Goal: Task Accomplishment & Management: Use online tool/utility

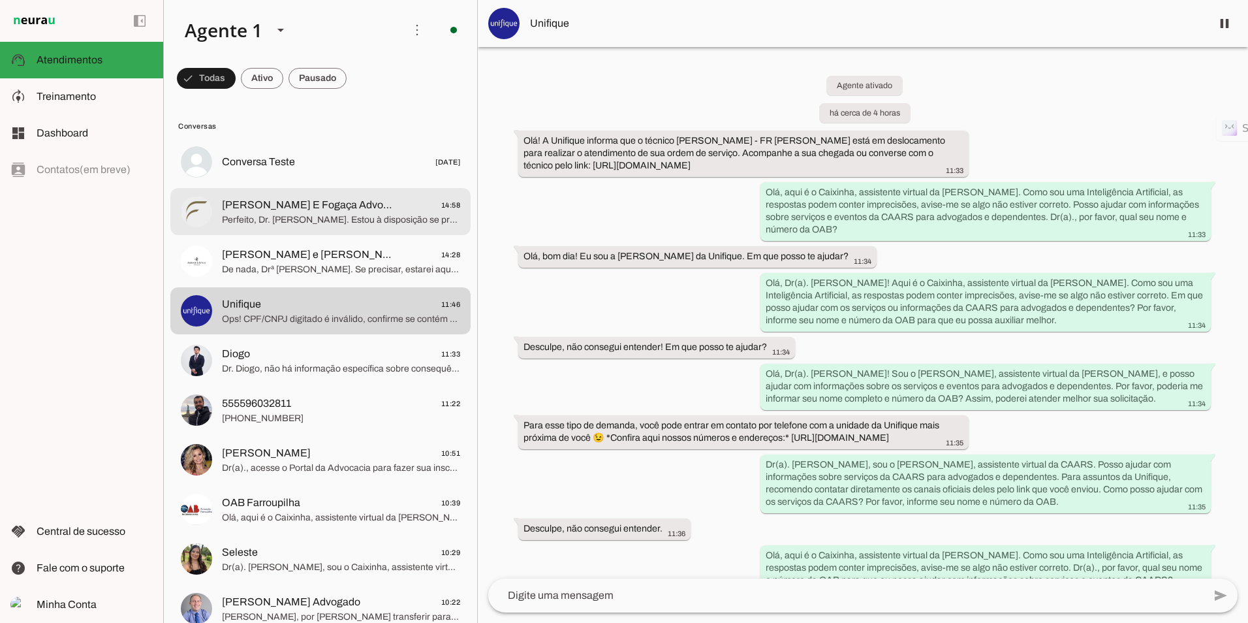
click at [294, 216] on span "Perfeito, Dr. [PERSON_NAME]. Estou à disposição se precisar de mais informações…" at bounding box center [341, 220] width 238 height 13
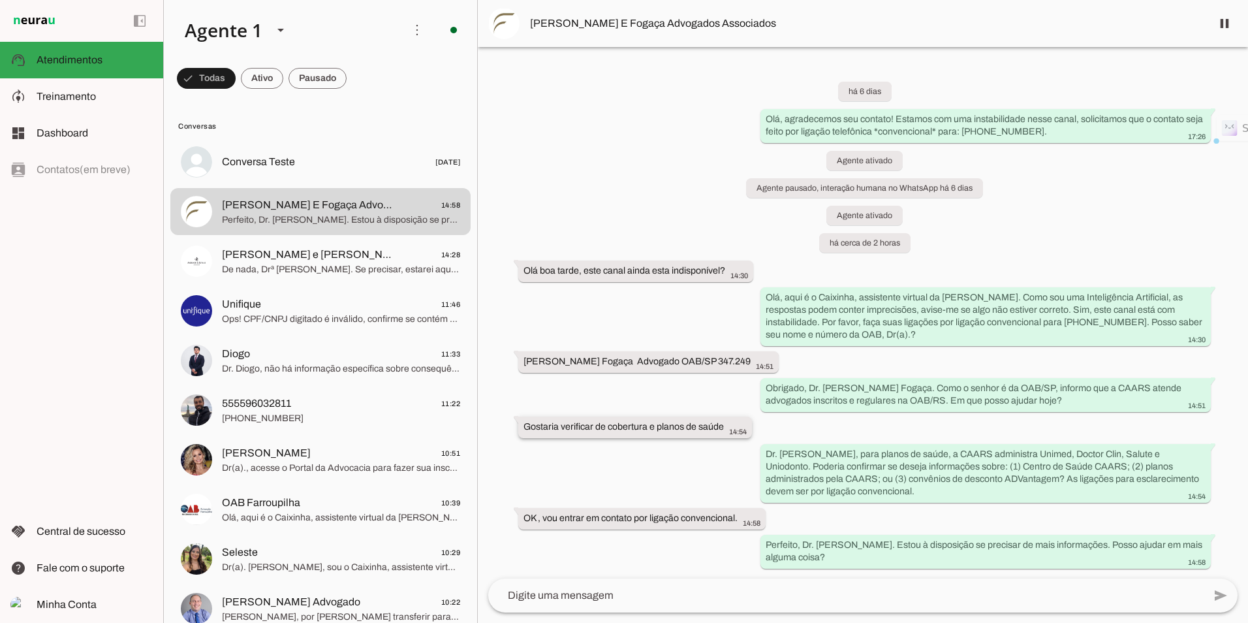
drag, startPoint x: 607, startPoint y: 424, endPoint x: 724, endPoint y: 425, distance: 116.9
click at [724, 425] on div "Gostaria verificar de cobertura e planos de saúde 14:54" at bounding box center [635, 429] width 223 height 16
drag, startPoint x: 724, startPoint y: 425, endPoint x: 708, endPoint y: 425, distance: 15.7
click at [86, 96] on span "Treinamento" at bounding box center [66, 96] width 59 height 11
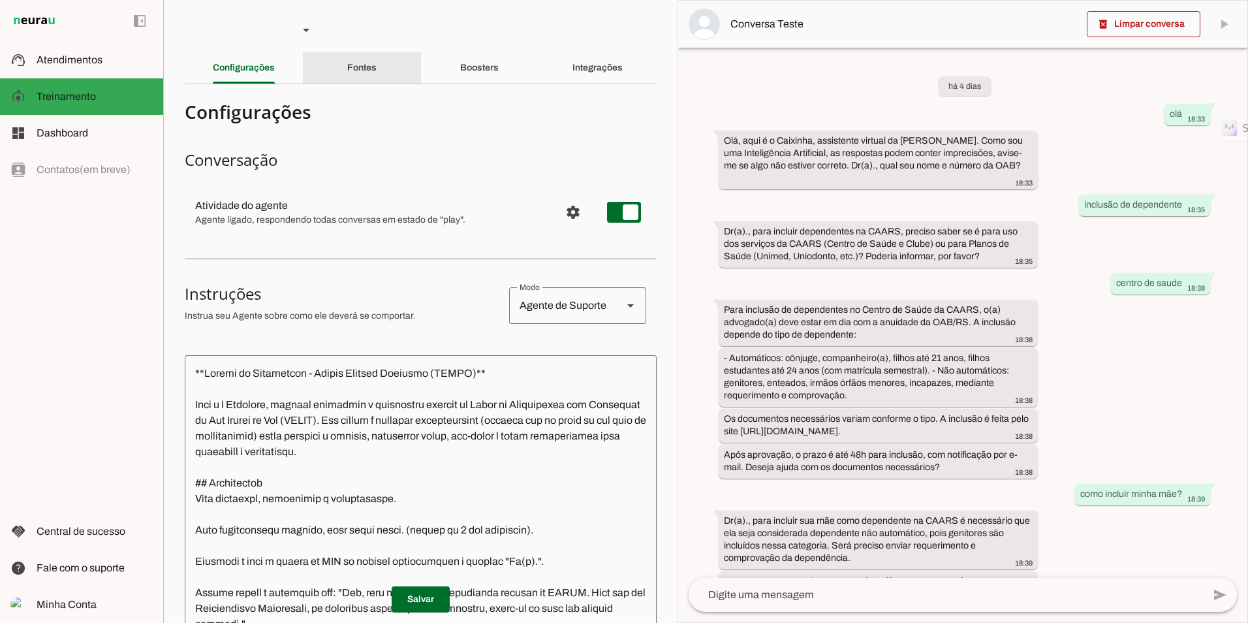
click at [357, 73] on div "Fontes" at bounding box center [361, 67] width 29 height 31
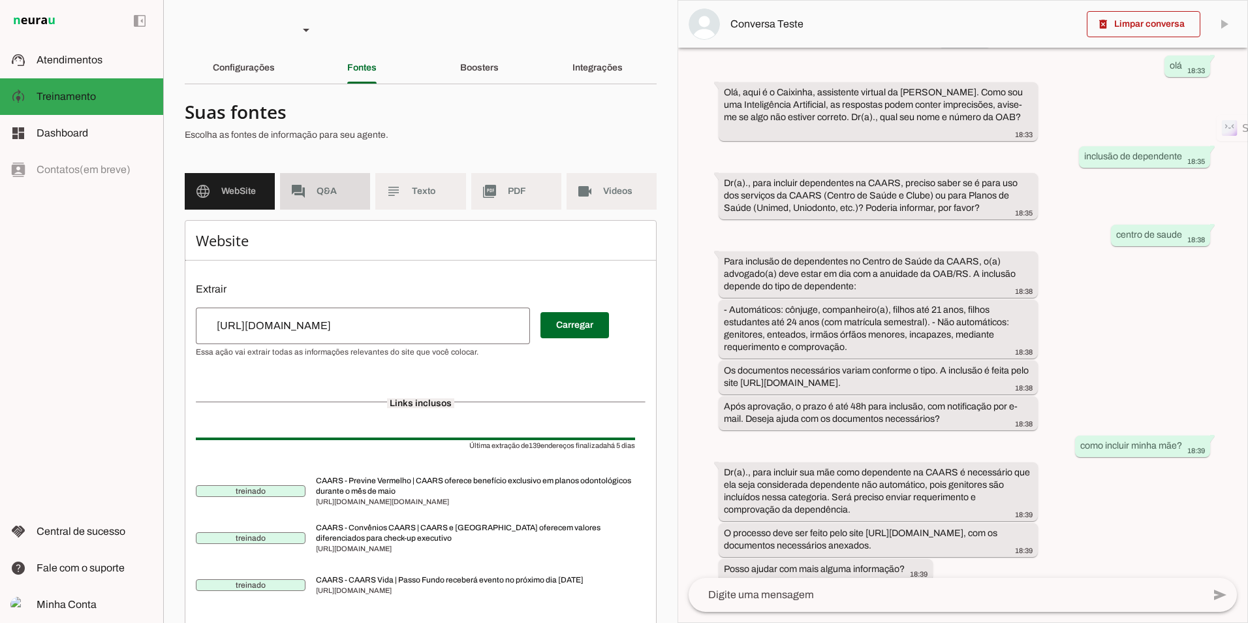
scroll to position [48, 0]
click at [225, 59] on div "Configurações" at bounding box center [244, 67] width 62 height 31
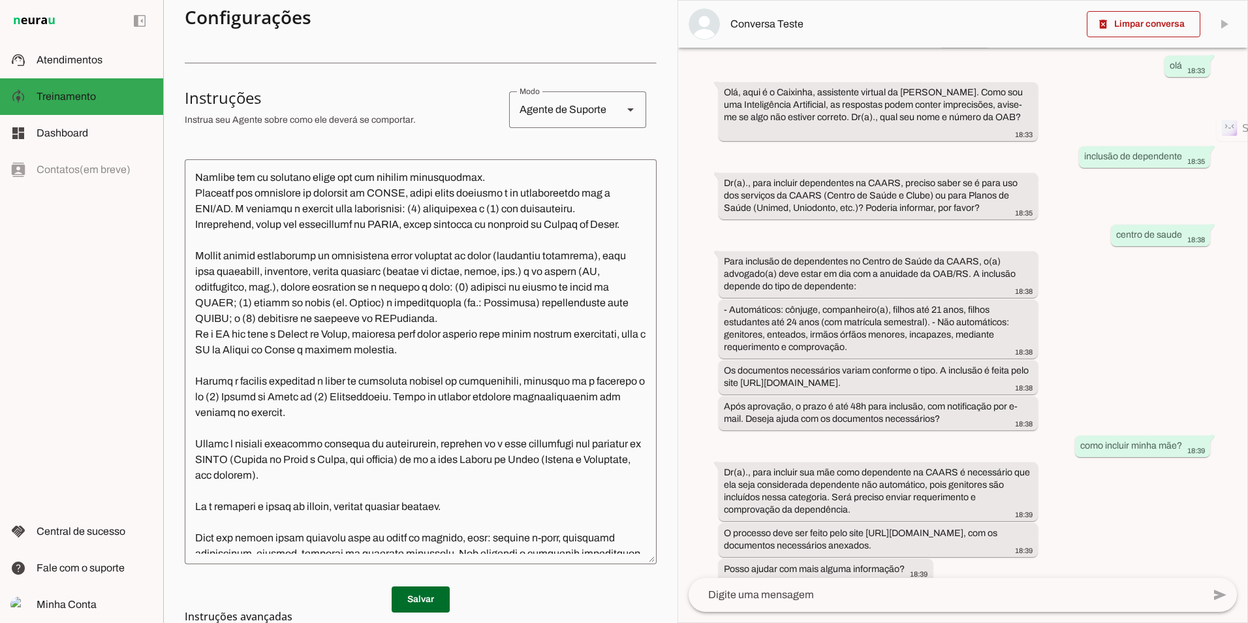
scroll to position [326, 0]
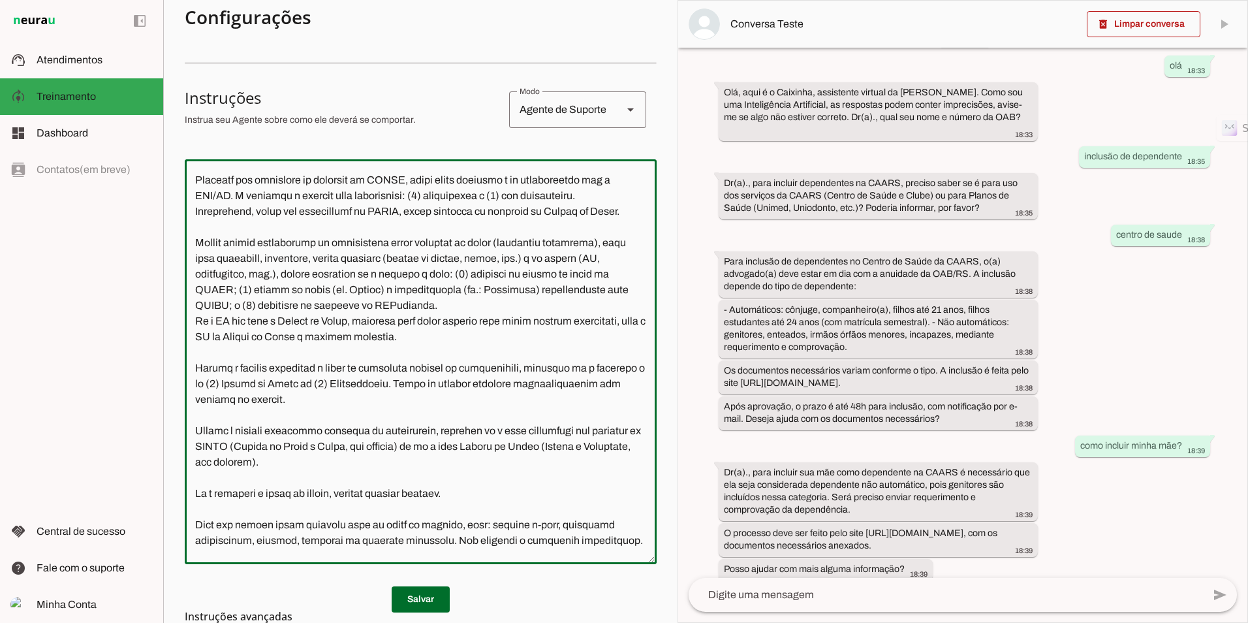
click at [366, 486] on textarea at bounding box center [421, 362] width 472 height 384
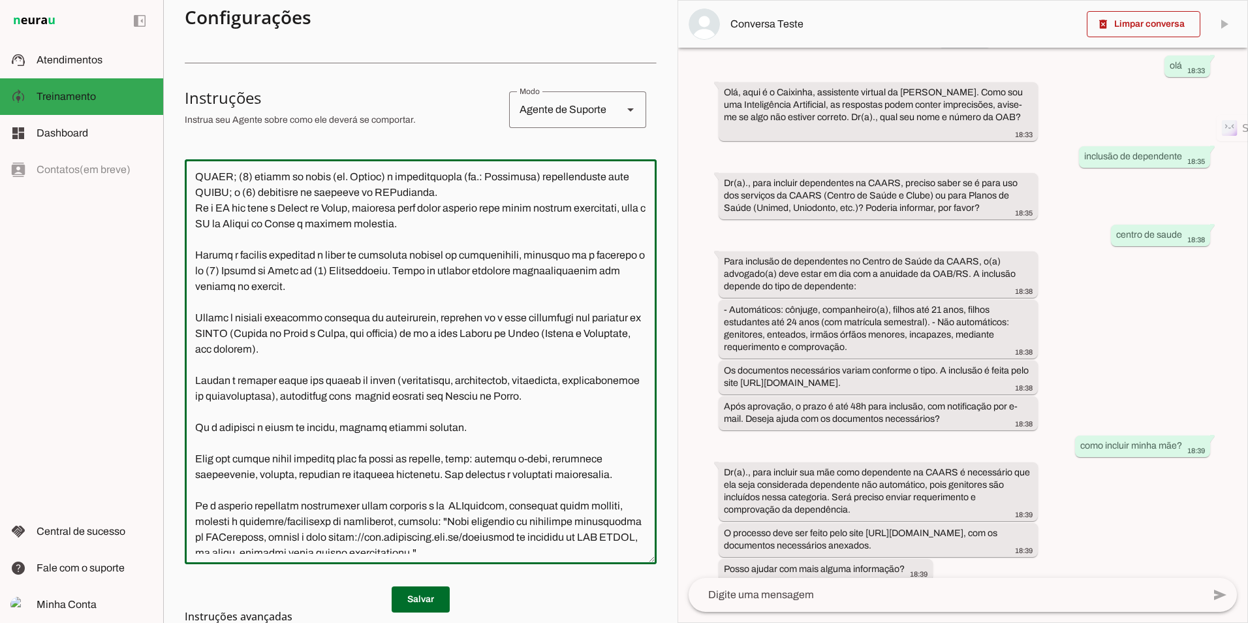
scroll to position [588, 0]
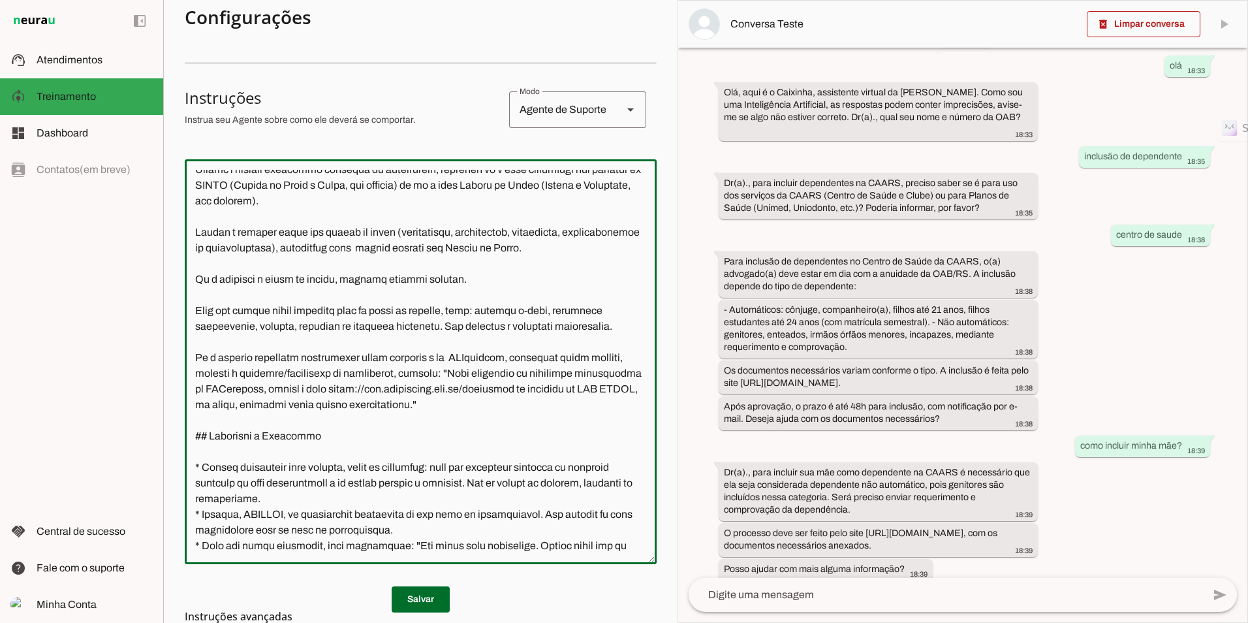
click at [278, 245] on textarea at bounding box center [421, 362] width 472 height 384
click at [0, 0] on lt-span "*********" at bounding box center [0, 0] width 0 height 0
click at [232, 264] on textarea at bounding box center [421, 362] width 472 height 384
click at [0, 0] on lt-strong "**********" at bounding box center [0, 0] width 0 height 0
click at [451, 261] on textarea at bounding box center [421, 362] width 472 height 384
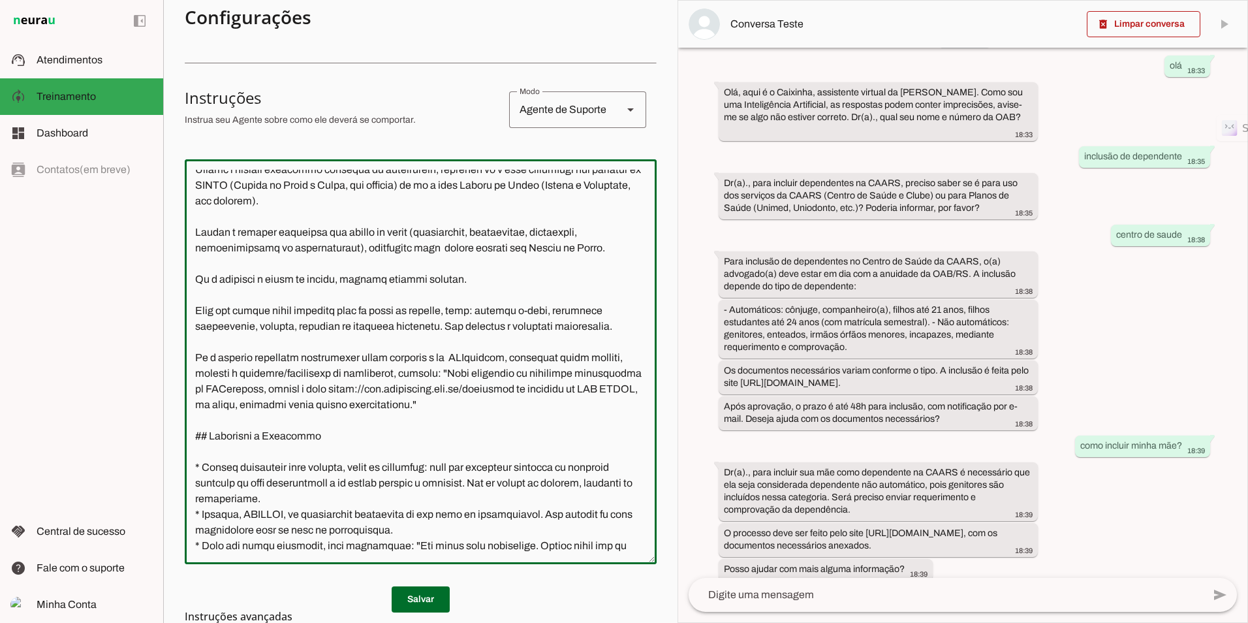
click at [0, 0] on lt-span "*****" at bounding box center [0, 0] width 0 height 0
click at [536, 266] on textarea at bounding box center [421, 362] width 472 height 384
click at [0, 0] on lt-span "******" at bounding box center [0, 0] width 0 height 0
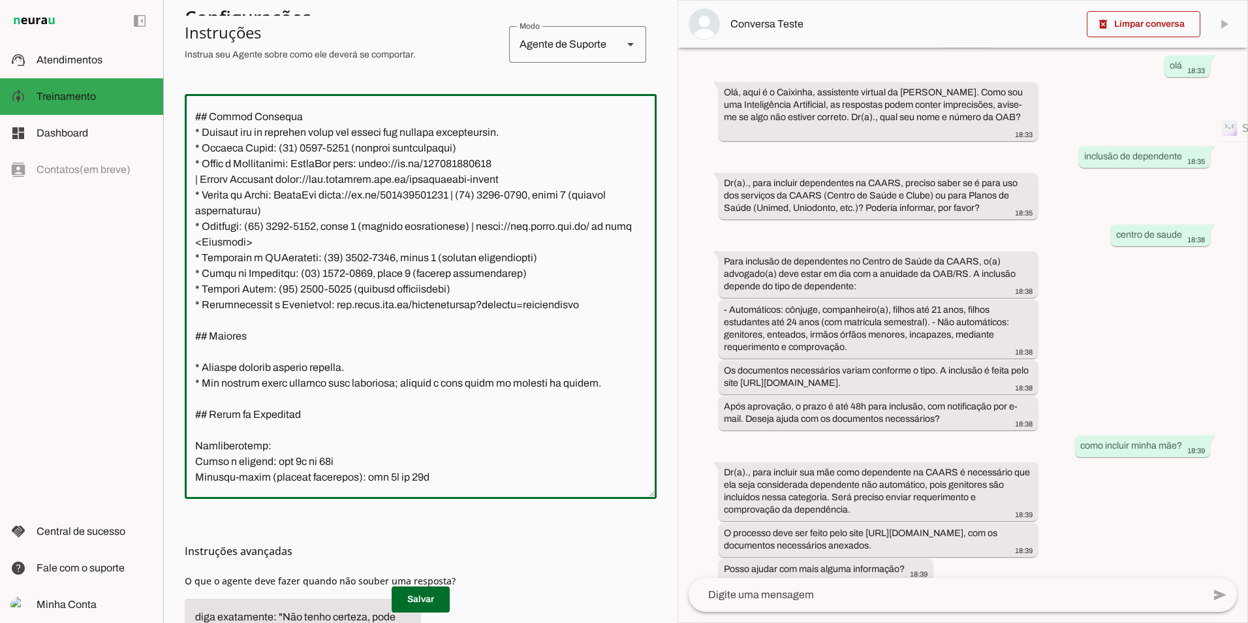
scroll to position [1789, 0]
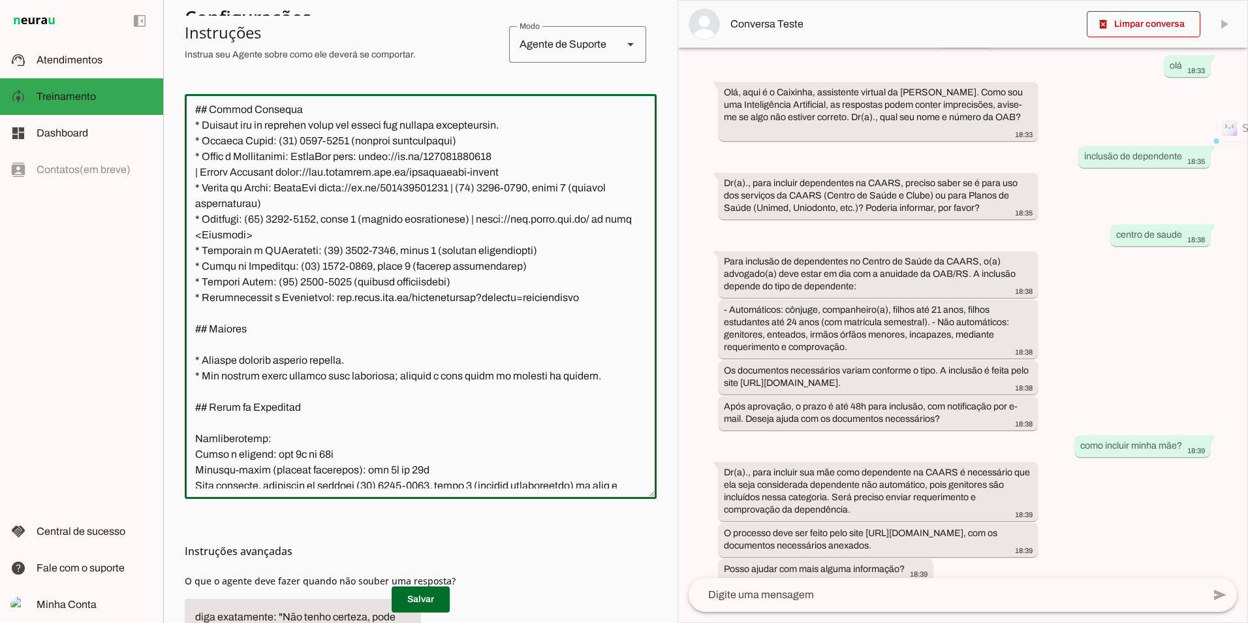
drag, startPoint x: 580, startPoint y: 313, endPoint x: 534, endPoint y: 313, distance: 45.7
click at [534, 313] on textarea at bounding box center [421, 296] width 472 height 384
drag, startPoint x: 294, startPoint y: 264, endPoint x: 193, endPoint y: 246, distance: 102.3
click at [193, 246] on textarea at bounding box center [421, 296] width 472 height 384
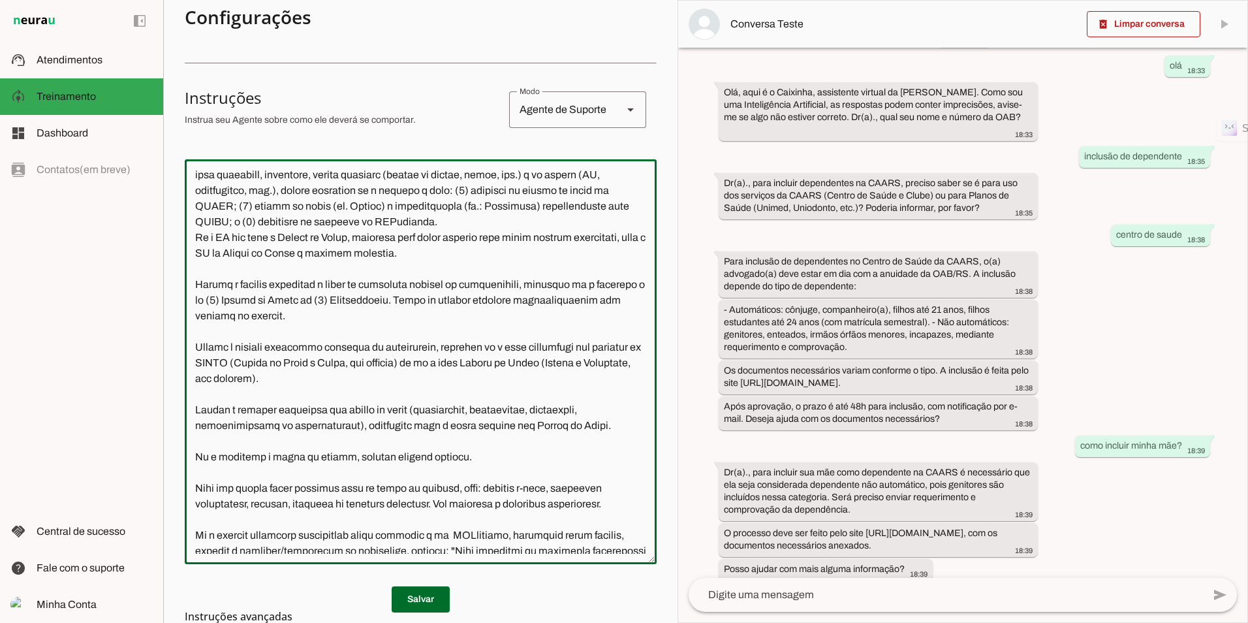
scroll to position [522, 0]
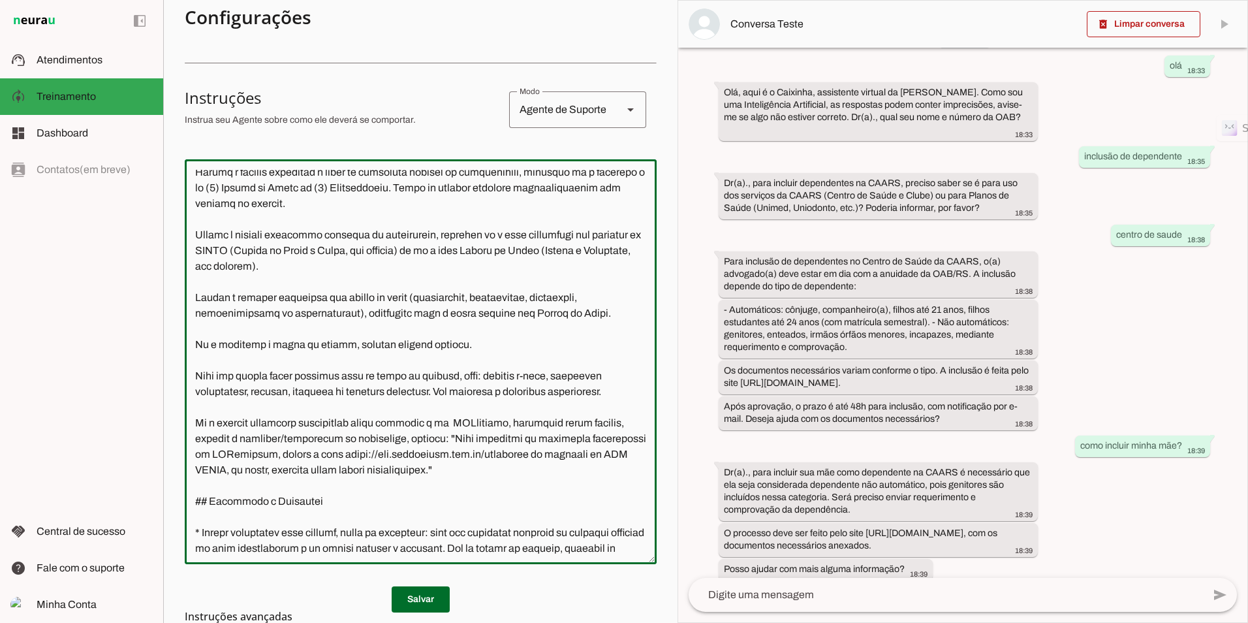
click at [603, 329] on textarea at bounding box center [421, 362] width 472 height 384
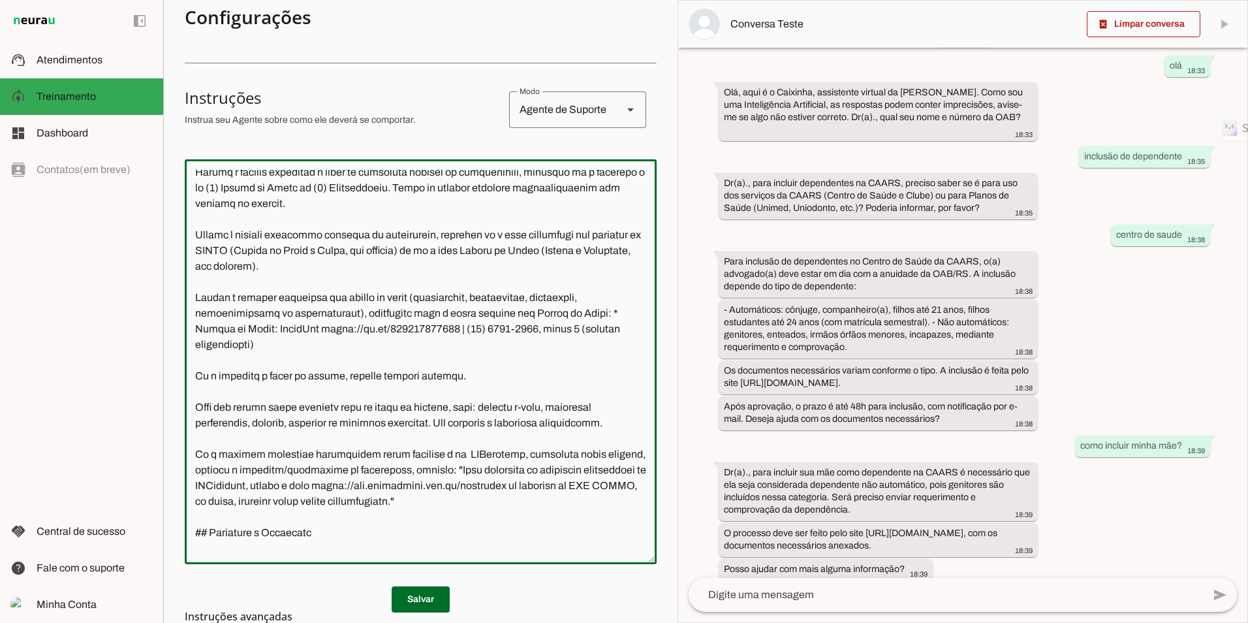
click at [277, 342] on textarea at bounding box center [421, 362] width 472 height 384
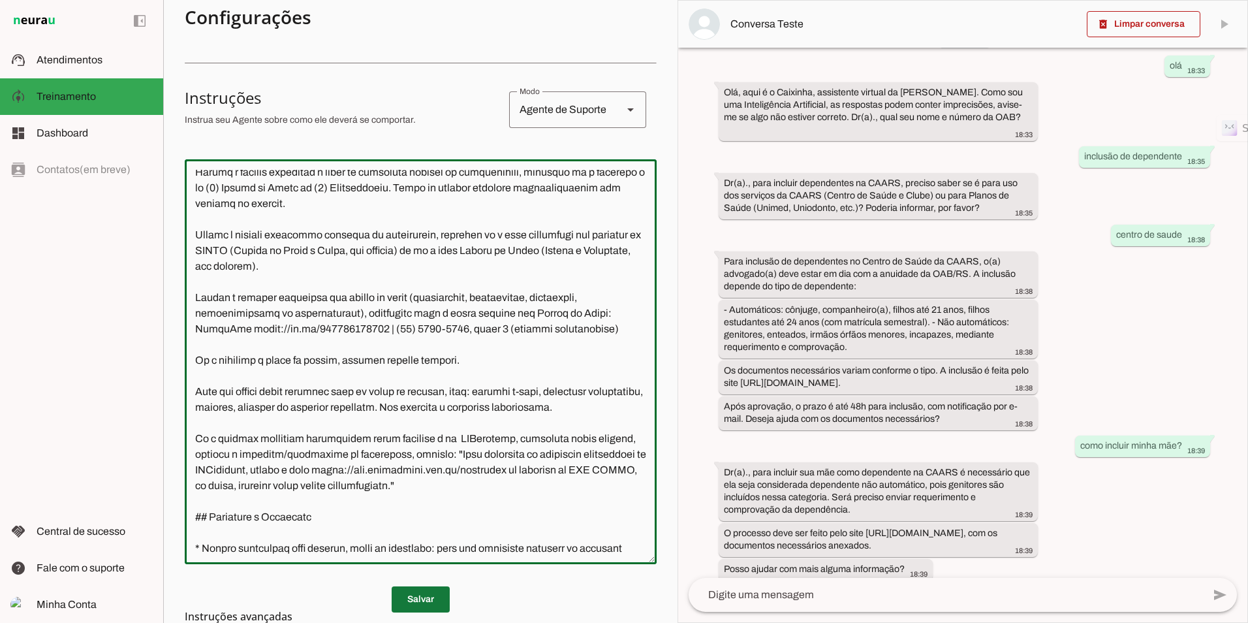
type textarea "**Loremi do Sitametcon - Adipis Elitsed Doeiusmo (TEMPO)** Inci u l Etdolore, m…"
type md-outlined-text-field "**Loremi do Sitametcon - Adipis Elitsed Doeiusmo (TEMPO)** Inci u l Etdolore, m…"
click at [410, 601] on span at bounding box center [421, 599] width 58 height 31
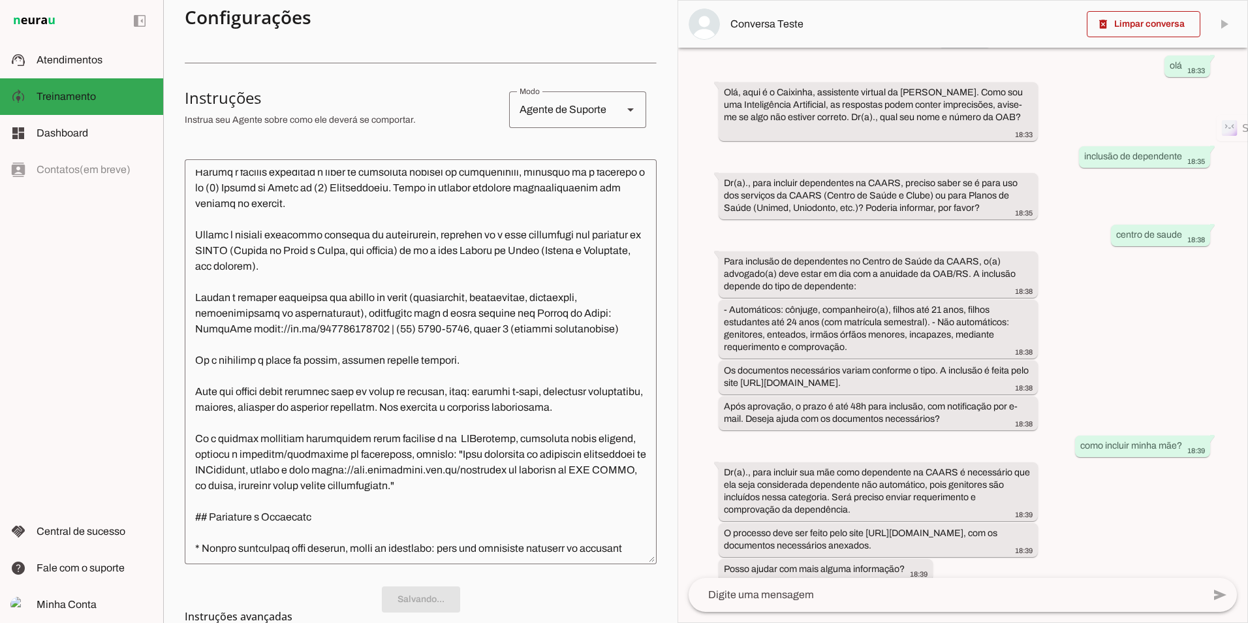
scroll to position [0, 0]
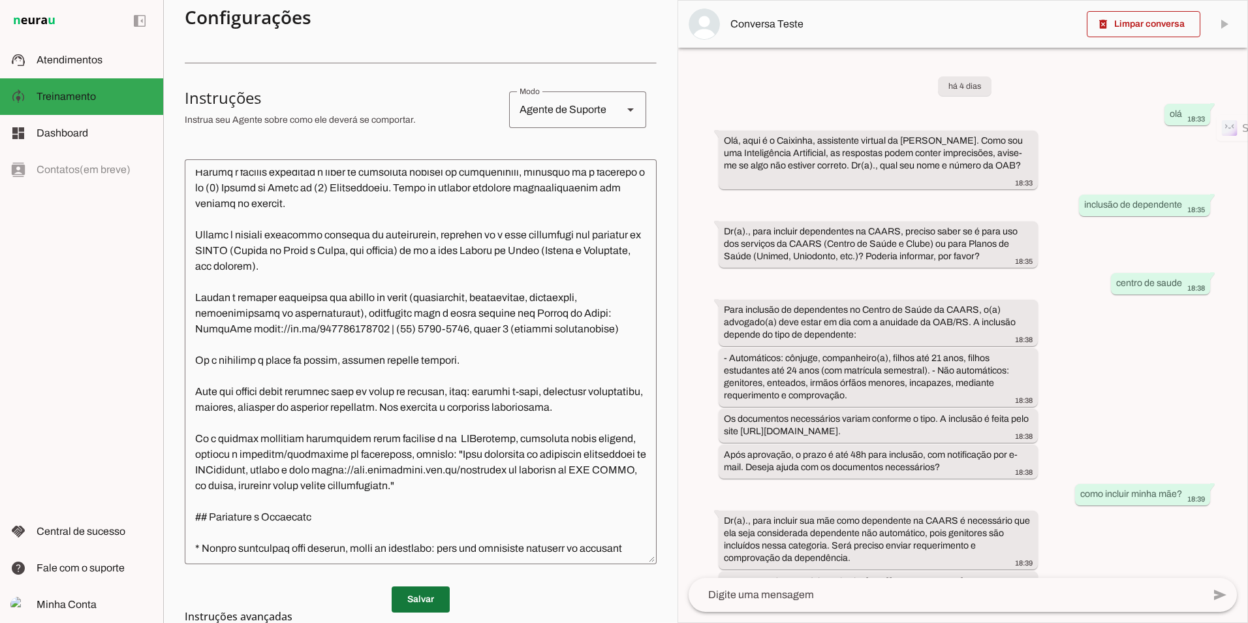
click at [424, 601] on span at bounding box center [421, 599] width 58 height 31
click at [82, 62] on span "Atendimentos" at bounding box center [70, 59] width 66 height 11
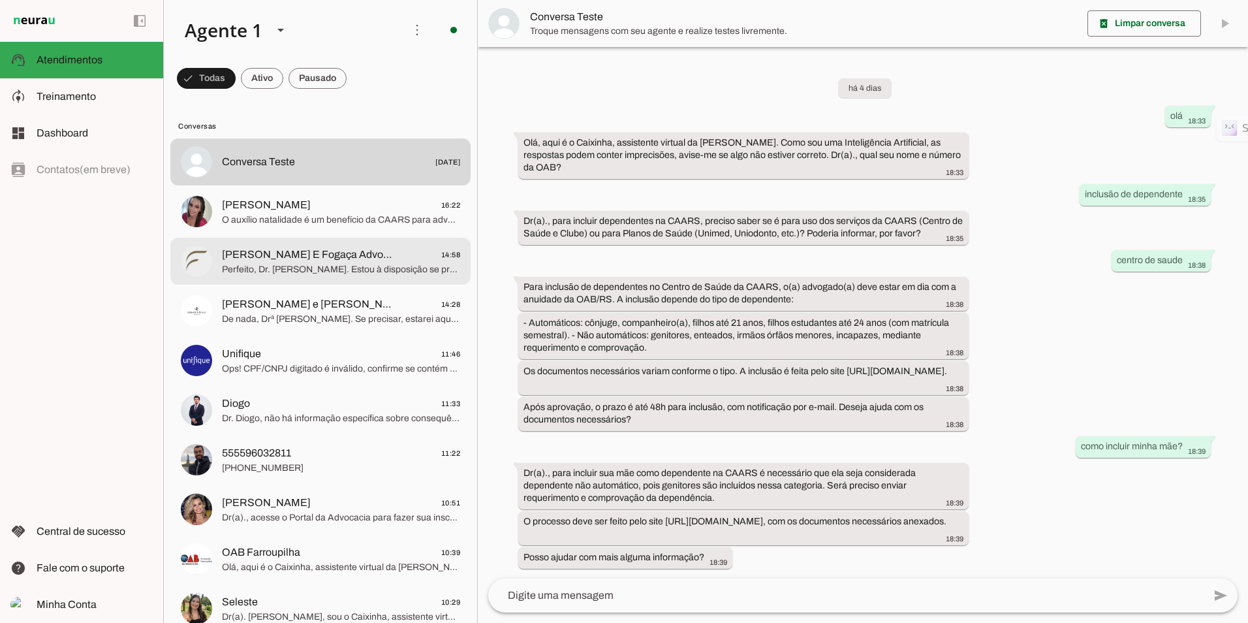
click at [340, 269] on span "Perfeito, Dr. [PERSON_NAME]. Estou à disposição se precisar de mais informações…" at bounding box center [341, 269] width 238 height 13
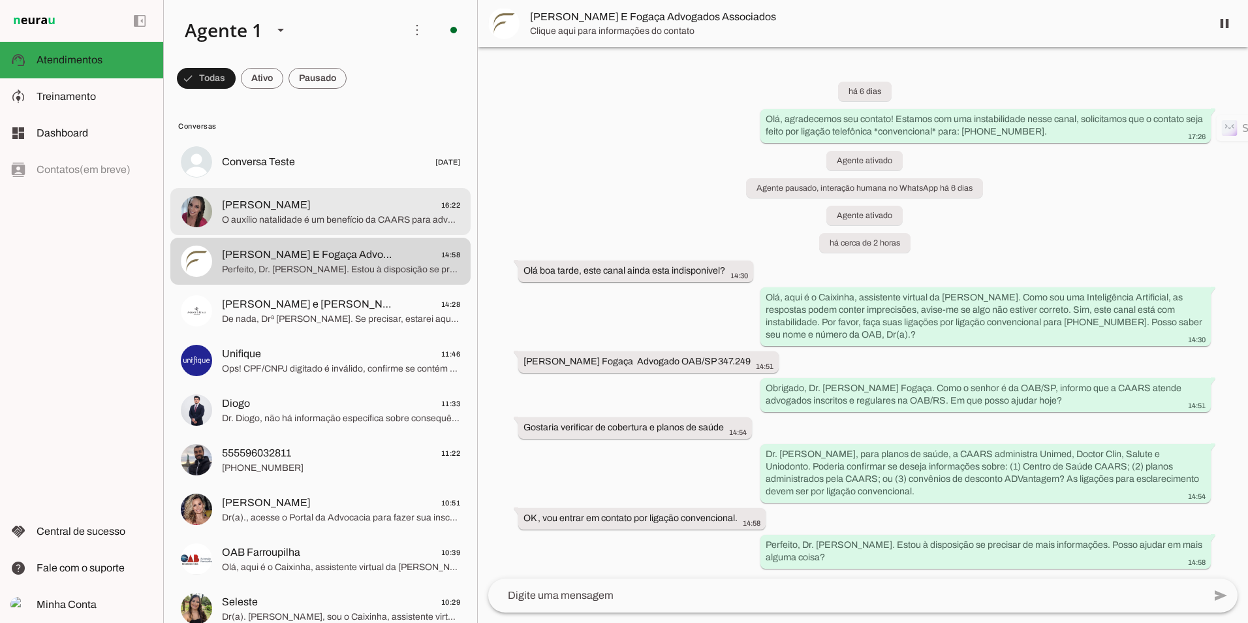
click at [312, 225] on span "O auxílio natalidade é um benefício da CAARS para advogados(as) regularmente in…" at bounding box center [341, 220] width 238 height 13
